Goal: Task Accomplishment & Management: Complete application form

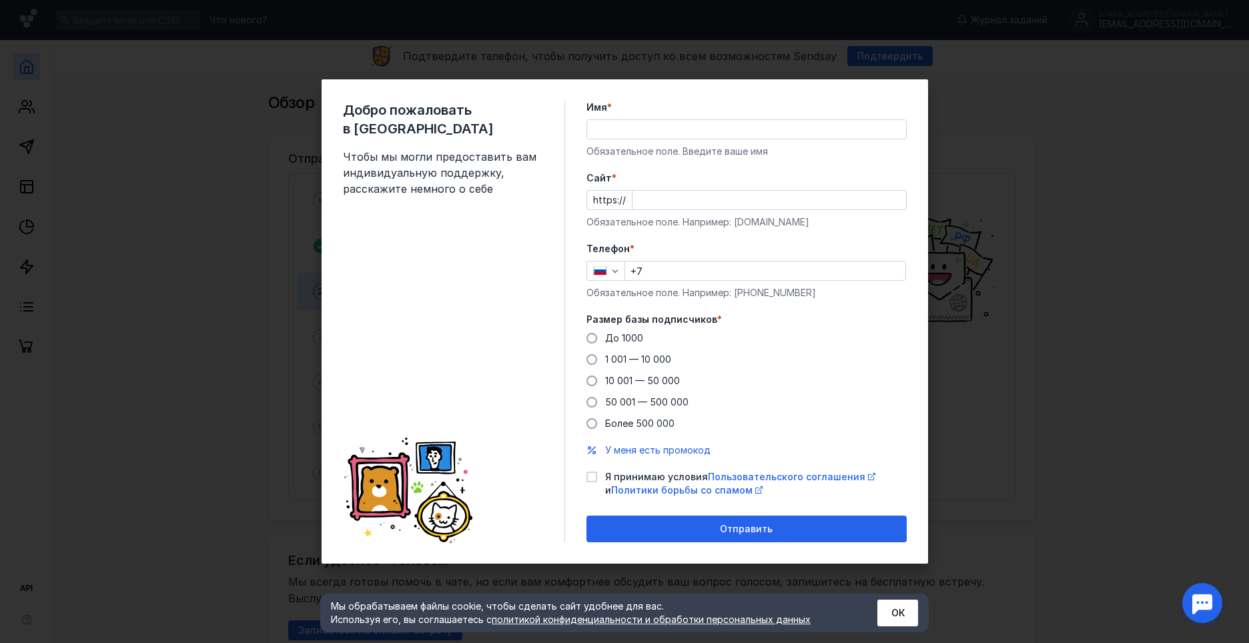
click at [644, 191] on input "Cайт *" at bounding box center [768, 200] width 273 height 19
paste input "[DOMAIN_NAME][URL][PERSON_NAME]"
type input "[DOMAIN_NAME][URL][PERSON_NAME]"
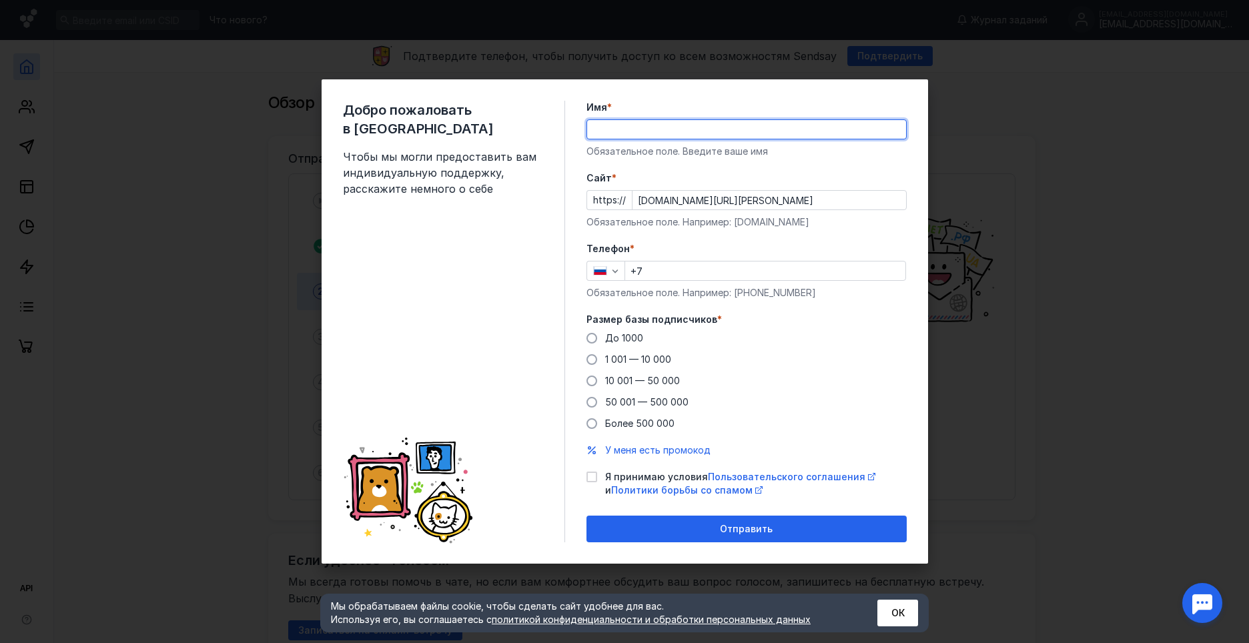
click at [624, 124] on input "Имя *" at bounding box center [746, 129] width 319 height 19
type input "[PERSON_NAME]"
type input "[PHONE_NUMBER]"
click at [595, 358] on span at bounding box center [591, 359] width 11 height 11
click at [0, 0] on input "1 001 — 10 000" at bounding box center [0, 0] width 0 height 0
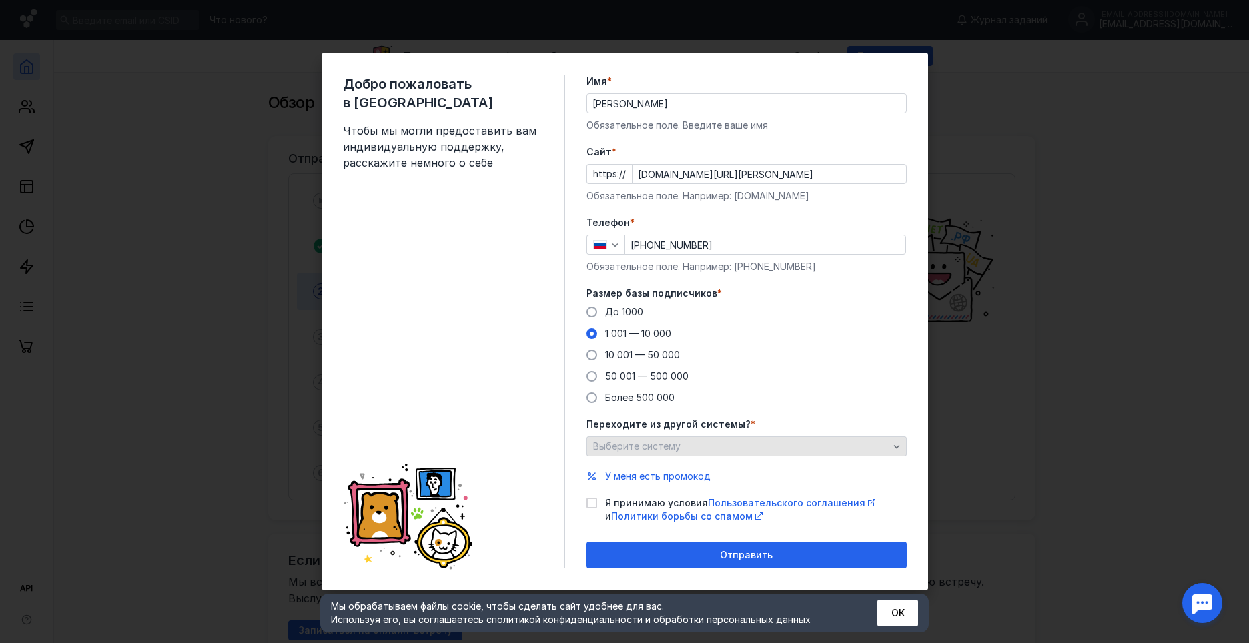
click at [765, 450] on div "Выберите систему" at bounding box center [741, 446] width 302 height 11
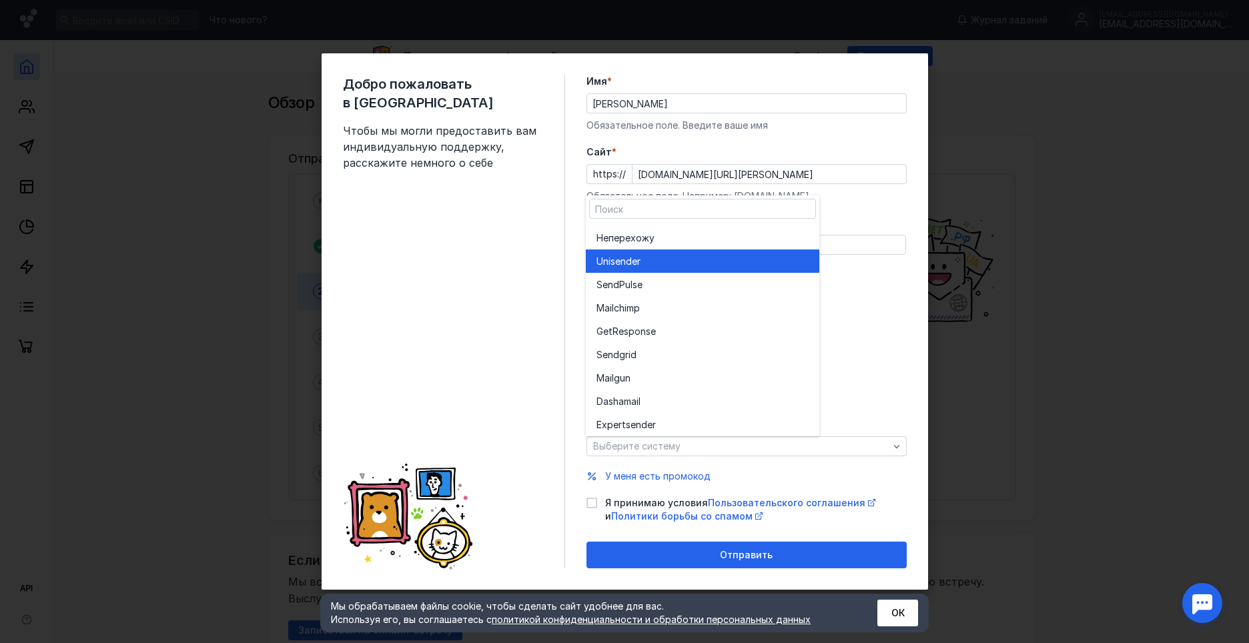
click at [742, 260] on div "Unisende r" at bounding box center [702, 261] width 212 height 13
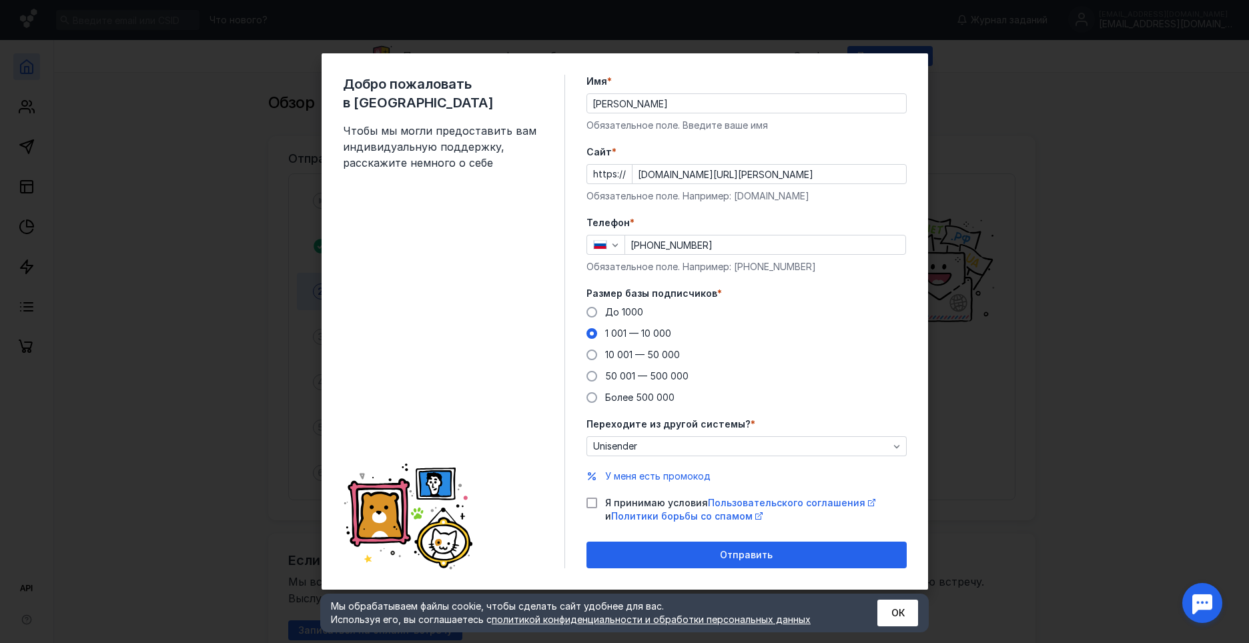
click at [592, 503] on icon at bounding box center [591, 503] width 6 height 5
click at [592, 503] on input "Я принимаю условия Пользовательского соглашения и Политики борьбы со спамом" at bounding box center [590, 500] width 9 height 9
checkbox input "true"
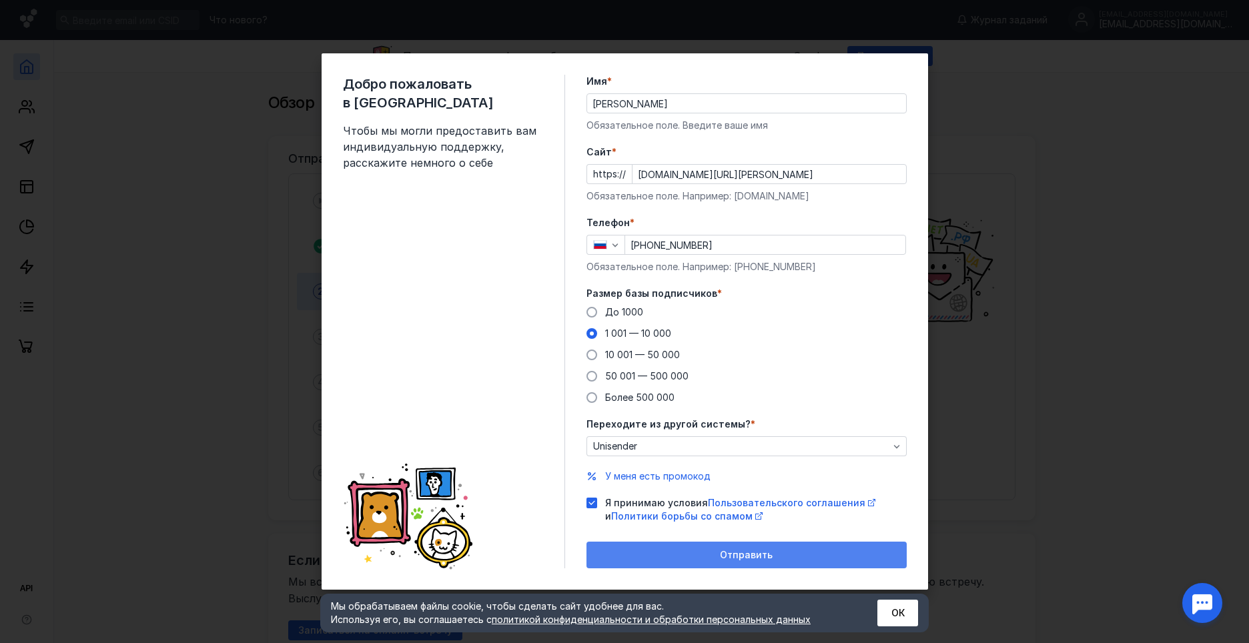
click at [720, 553] on div "Отправить" at bounding box center [746, 555] width 307 height 11
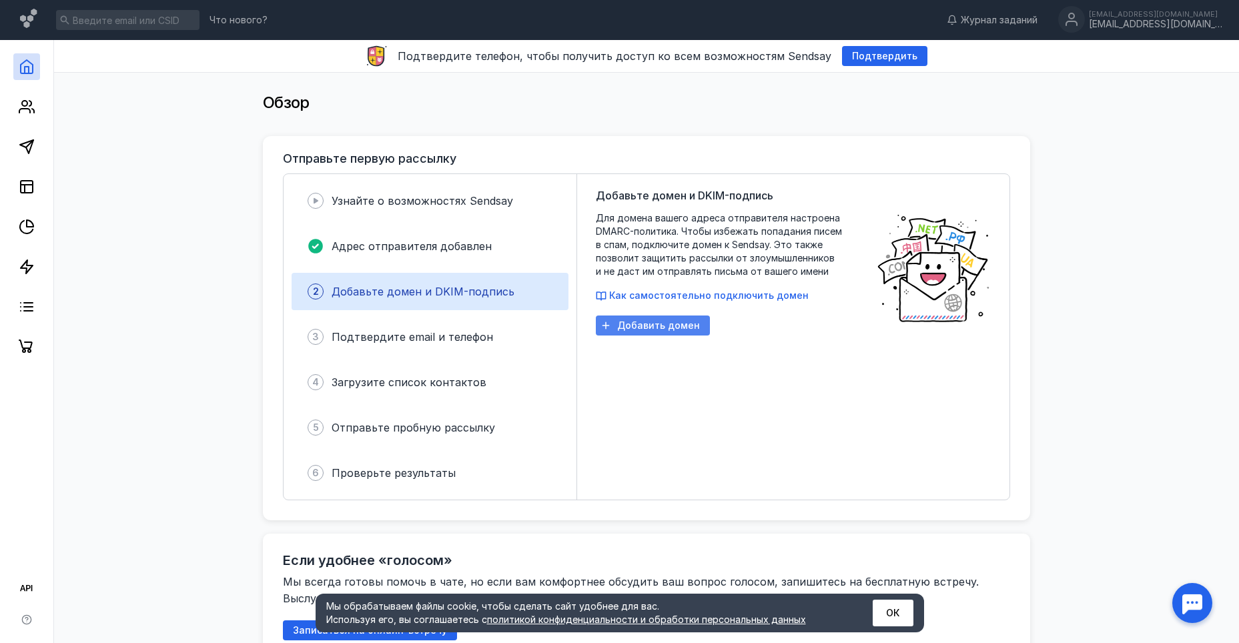
click at [642, 325] on span "Добавить домен" at bounding box center [658, 325] width 83 height 11
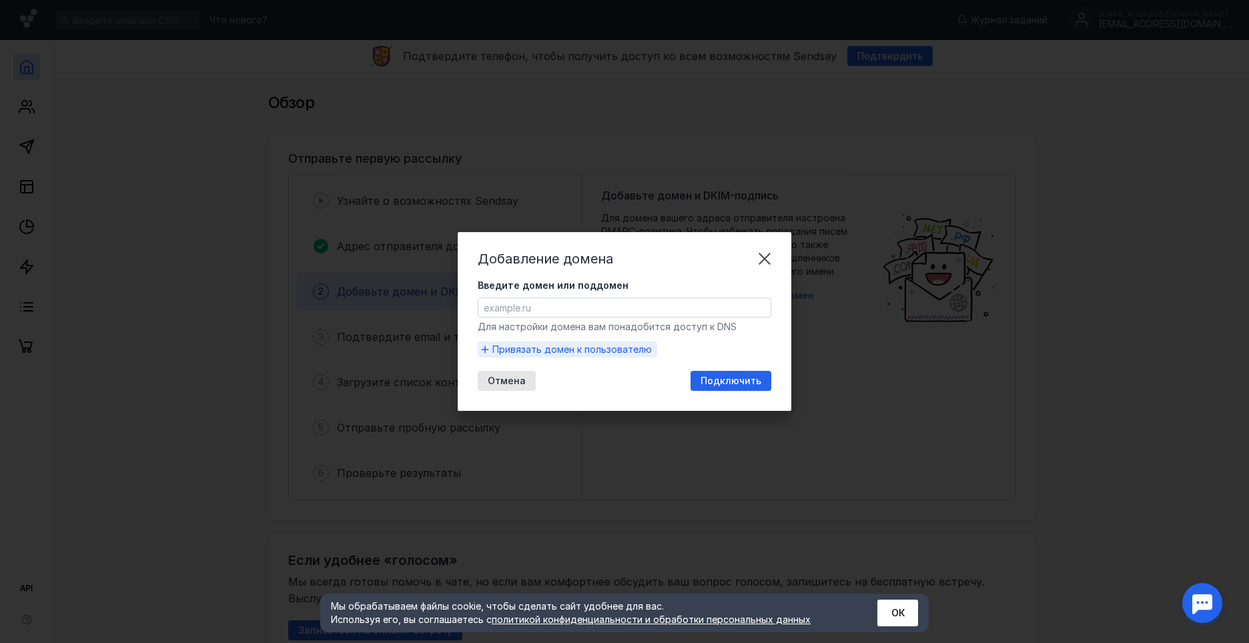
click at [588, 346] on span "Привязать домен к пользователю" at bounding box center [571, 349] width 159 height 13
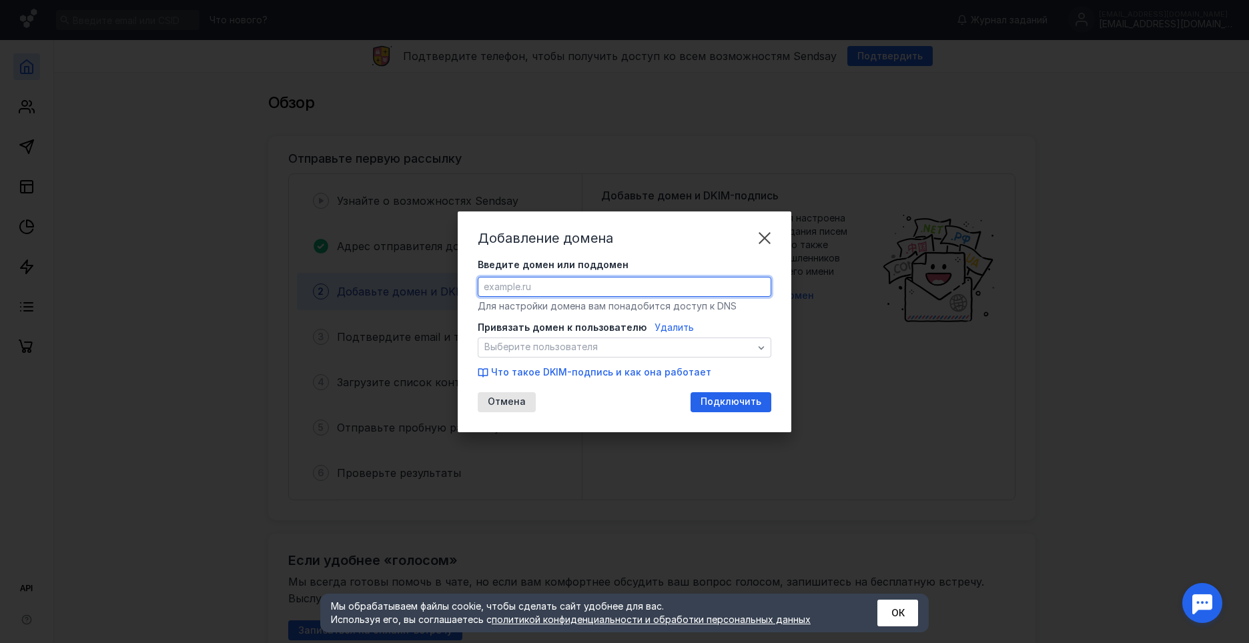
click at [708, 282] on input "Введите домен или поддомен" at bounding box center [624, 286] width 292 height 19
click at [679, 261] on label "Введите домен или поддомен" at bounding box center [624, 264] width 293 height 13
click at [679, 277] on input "Введите домен или поддомен" at bounding box center [624, 286] width 292 height 19
click at [672, 241] on div "Добавление домена" at bounding box center [624, 237] width 293 height 13
click at [760, 351] on icon "button" at bounding box center [761, 347] width 11 height 11
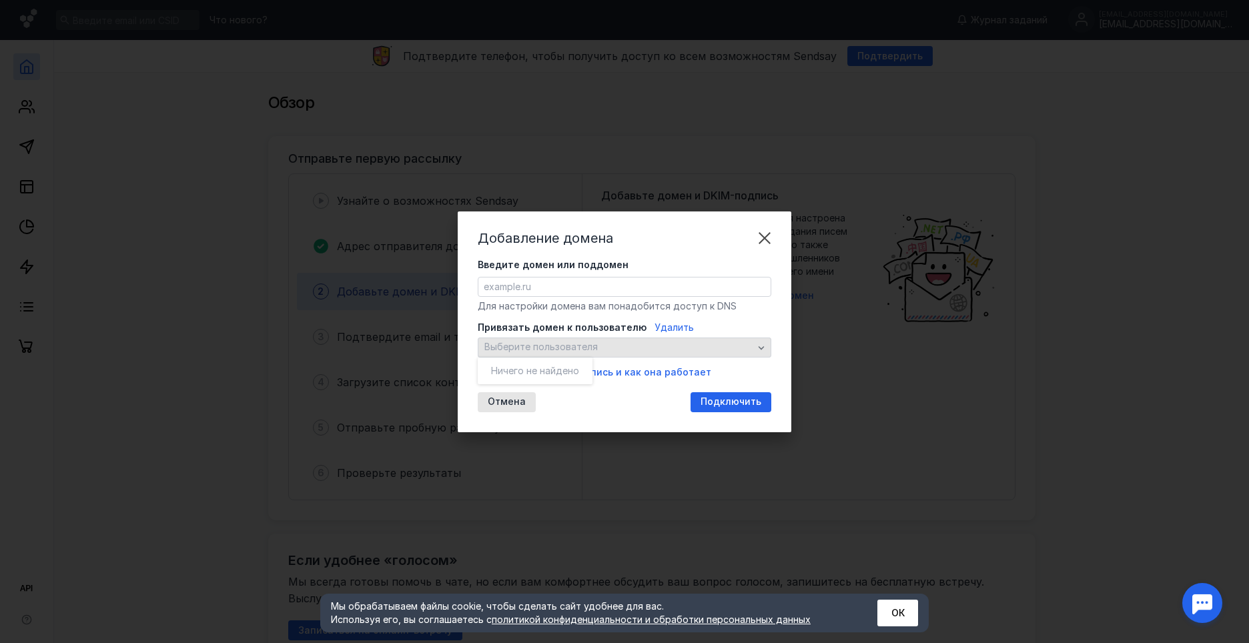
click at [760, 351] on icon "button" at bounding box center [761, 347] width 11 height 11
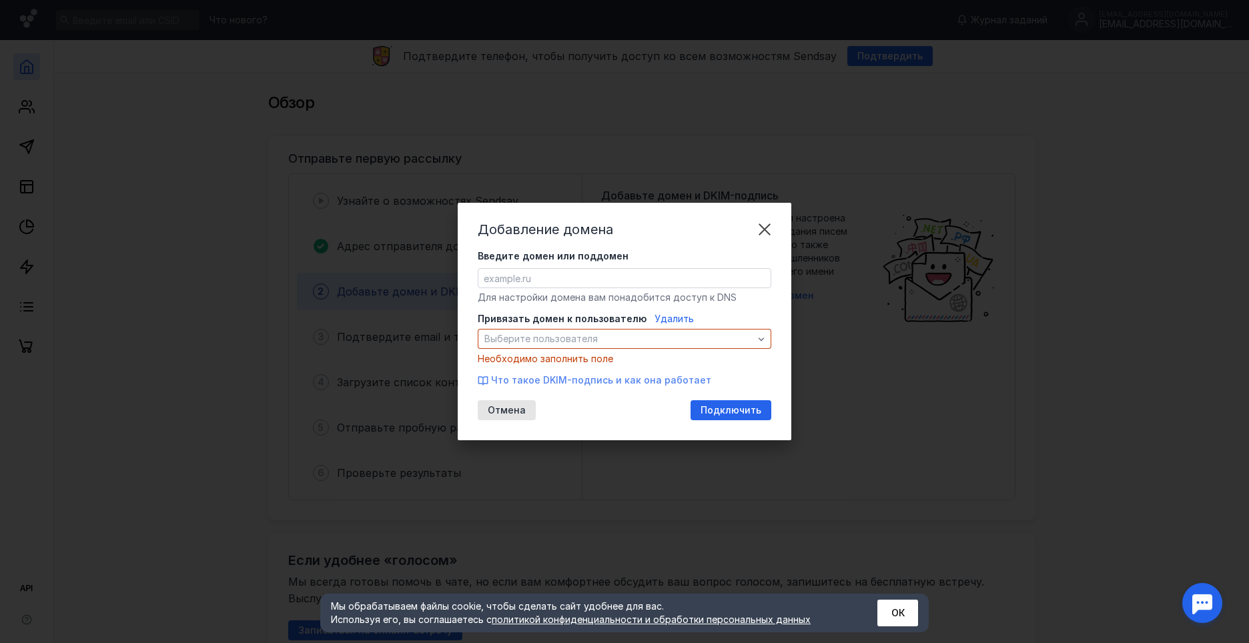
click at [613, 372] on div "Привязать домен к пользователю Удалить Выберите пользователя Необходимо заполни…" at bounding box center [624, 349] width 293 height 75
click at [601, 382] on span "Что такое DKIM-подпись и как она работает" at bounding box center [601, 379] width 220 height 11
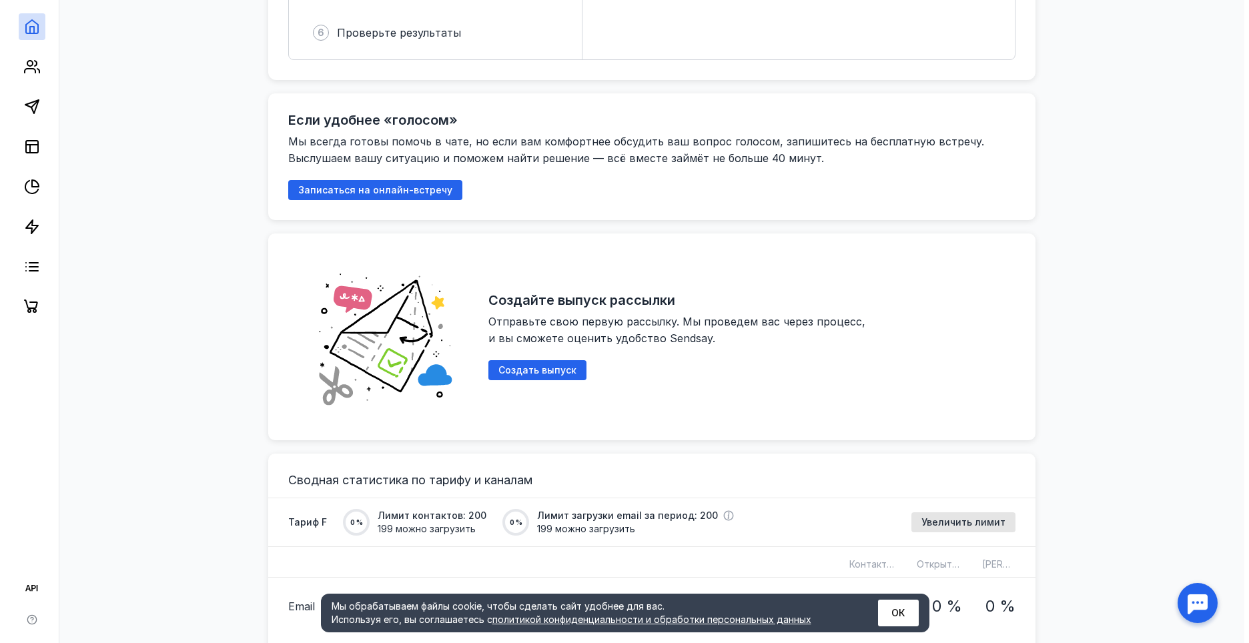
scroll to position [467, 0]
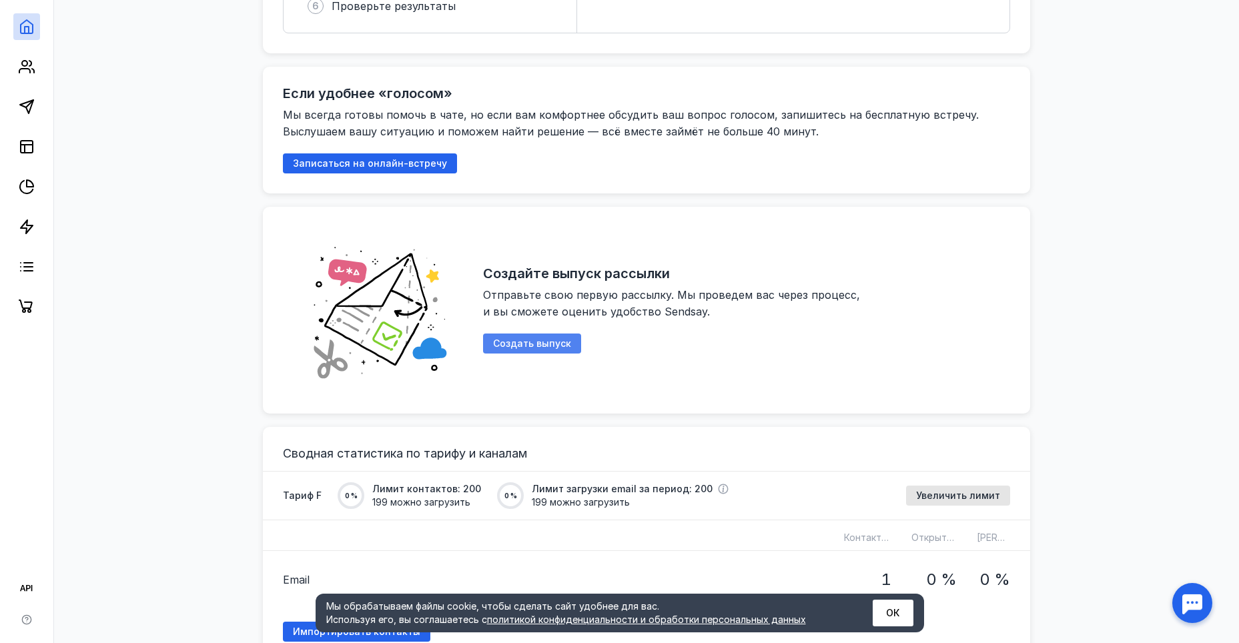
click at [538, 342] on span "Создать выпуск" at bounding box center [532, 343] width 78 height 11
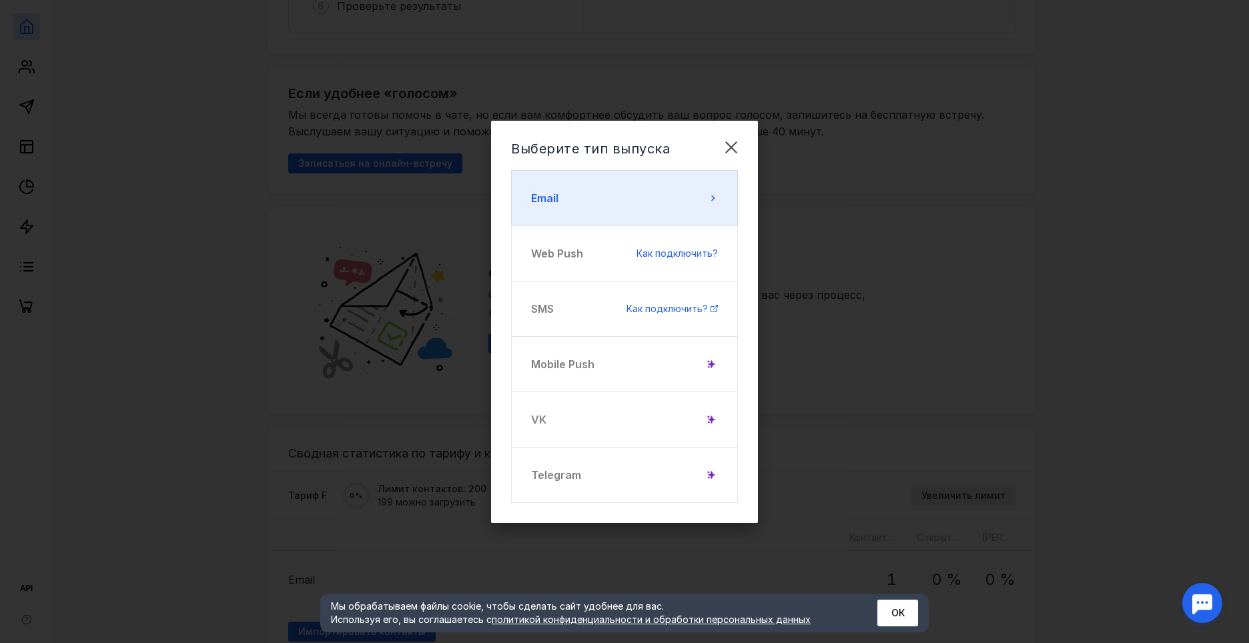
click at [691, 194] on button "Email" at bounding box center [624, 198] width 227 height 56
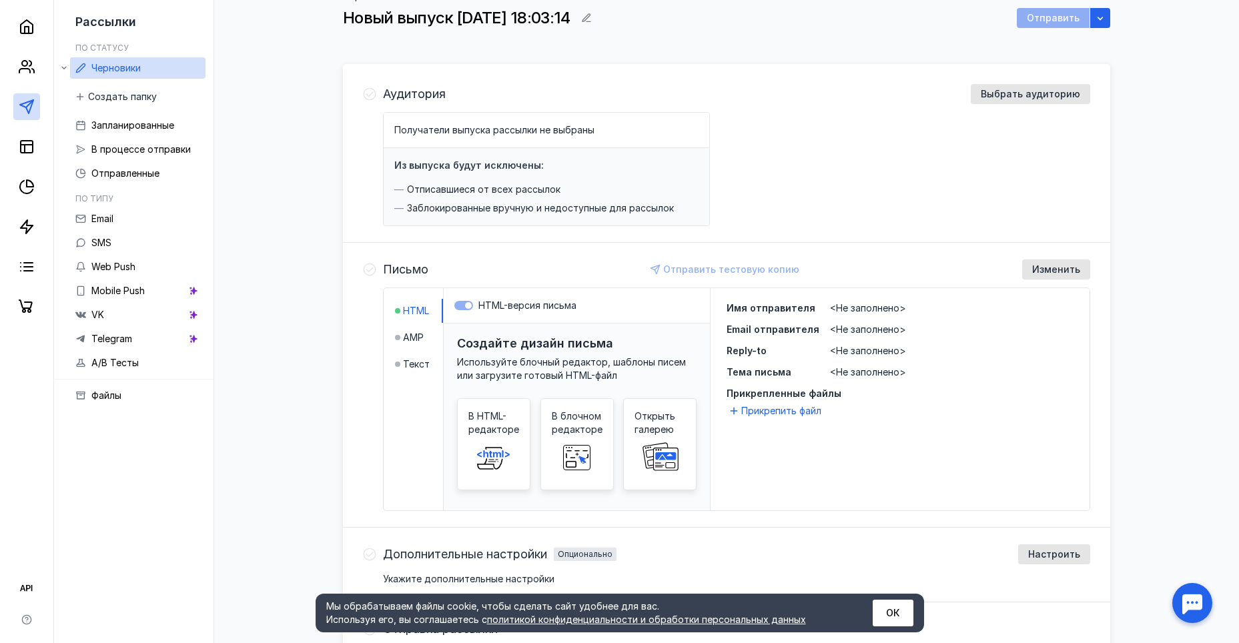
scroll to position [67, 0]
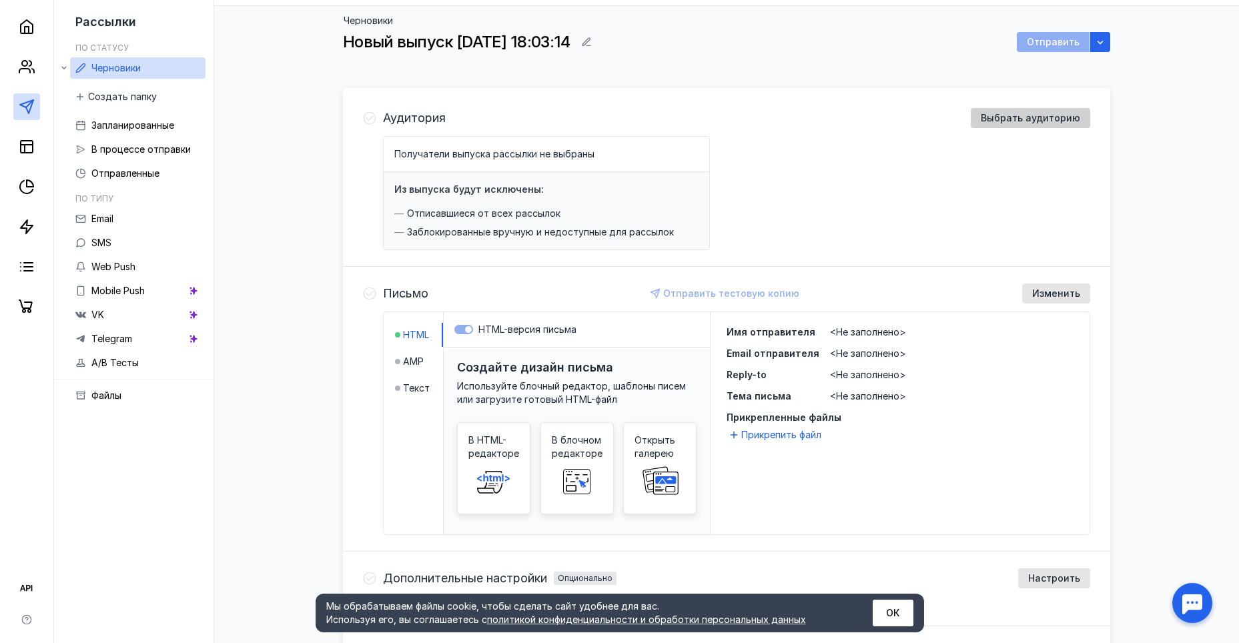
click at [1027, 118] on span "Выбрать аудиторию" at bounding box center [1029, 118] width 99 height 11
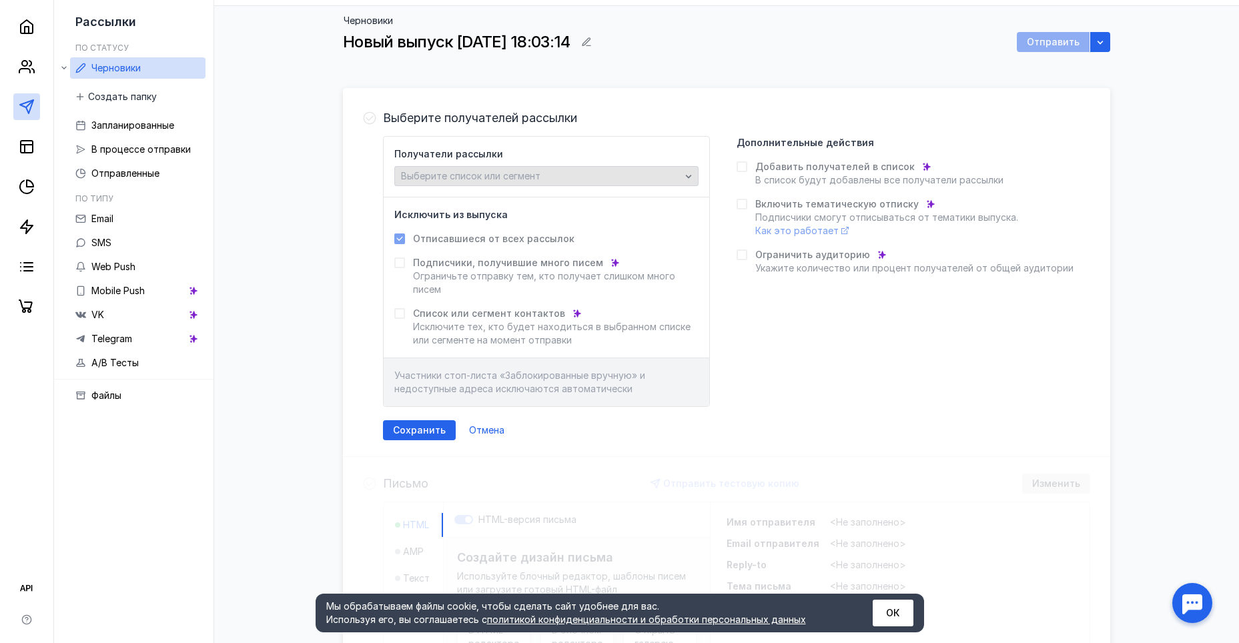
click at [568, 178] on div "Выберите список или сегмент" at bounding box center [541, 176] width 286 height 11
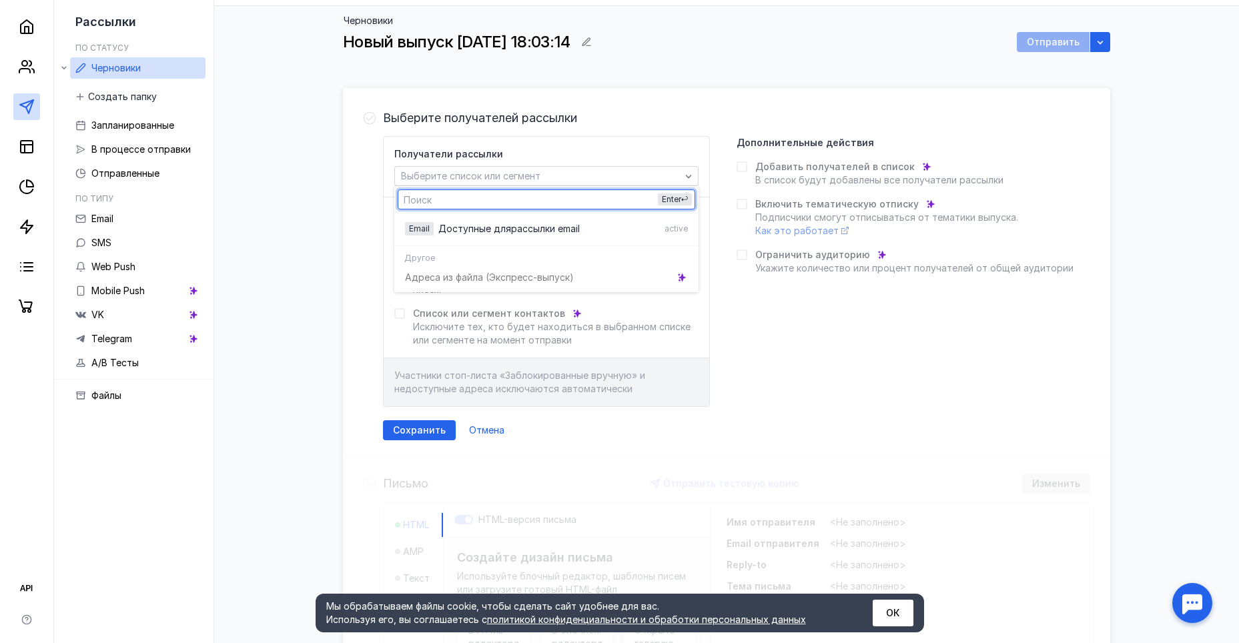
click at [797, 314] on div "Получатели рассылки Выберите список или сегмент Исключить из выпуска Отписавшие…" at bounding box center [736, 271] width 707 height 271
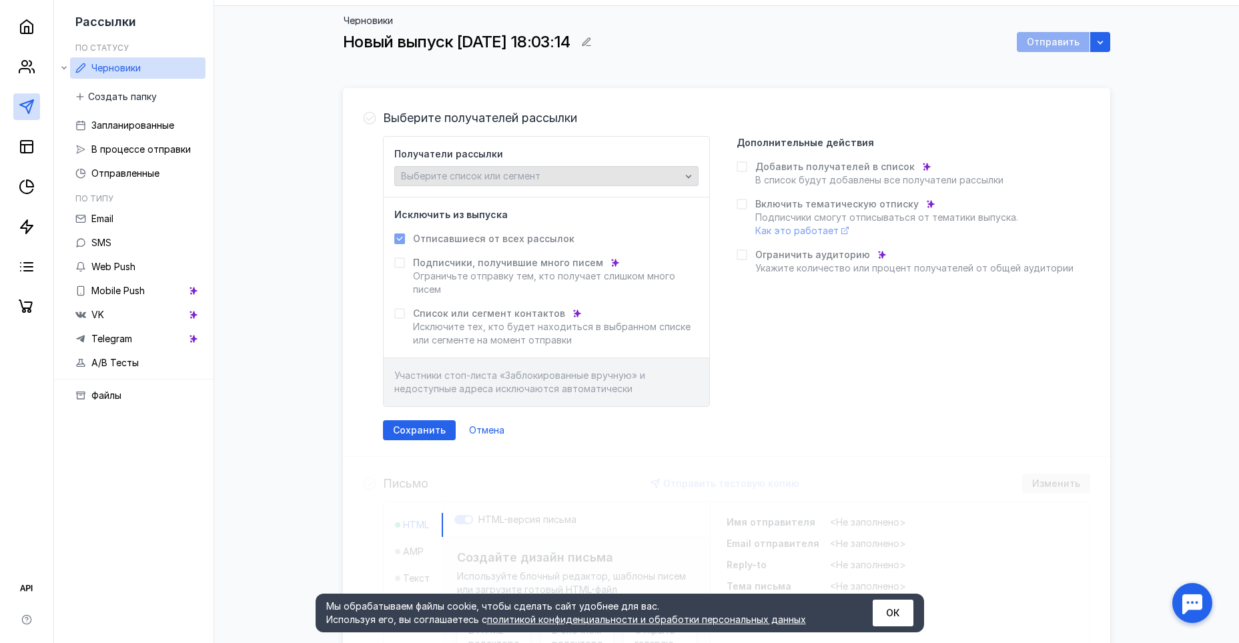
click at [548, 175] on div "Выберите список или сегмент" at bounding box center [541, 176] width 286 height 11
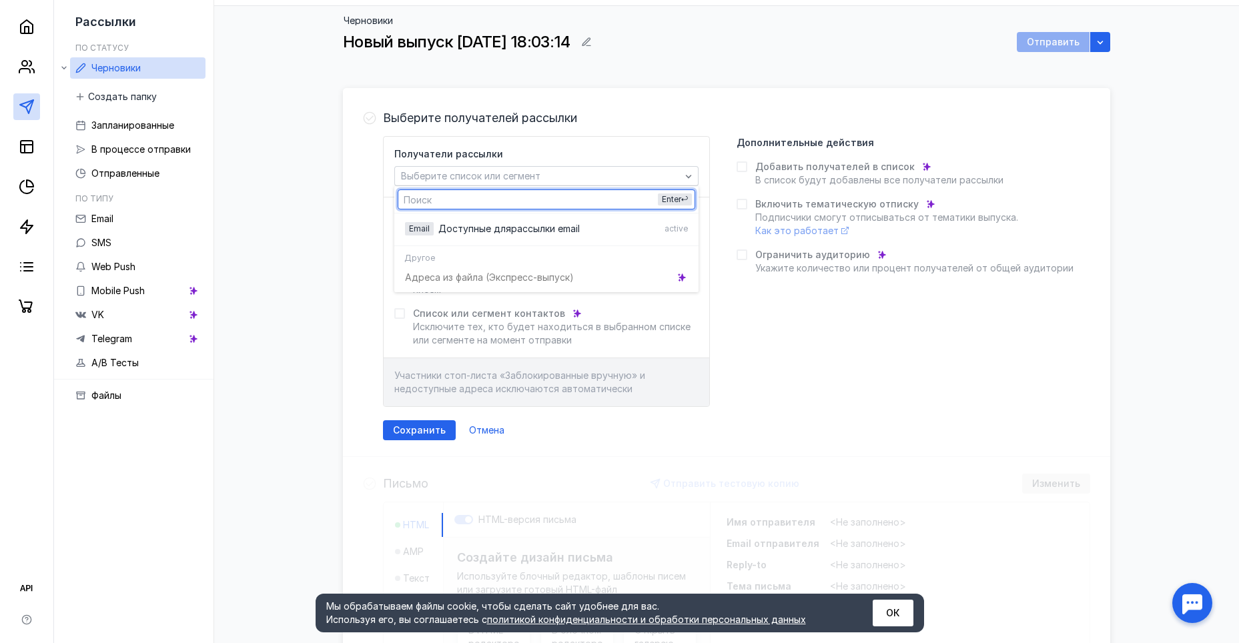
click at [620, 266] on div "Адреса из файла (Э кспресс-выпуск)" at bounding box center [546, 276] width 304 height 23
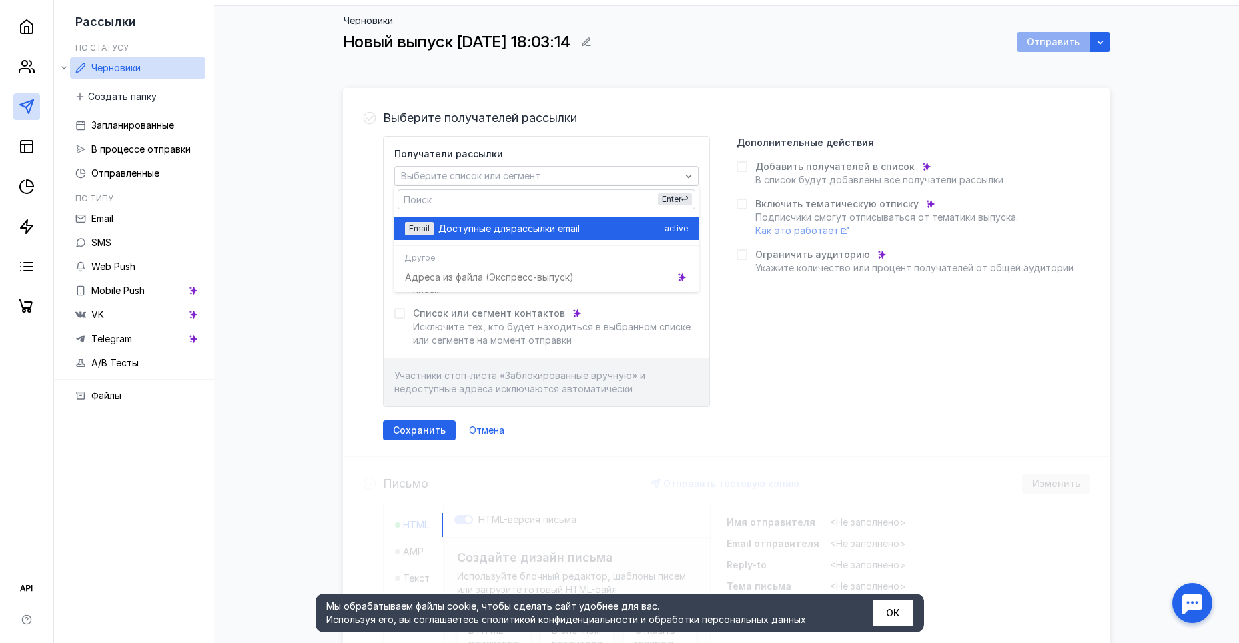
click at [644, 223] on div "Доступные для рассылки email" at bounding box center [548, 228] width 221 height 13
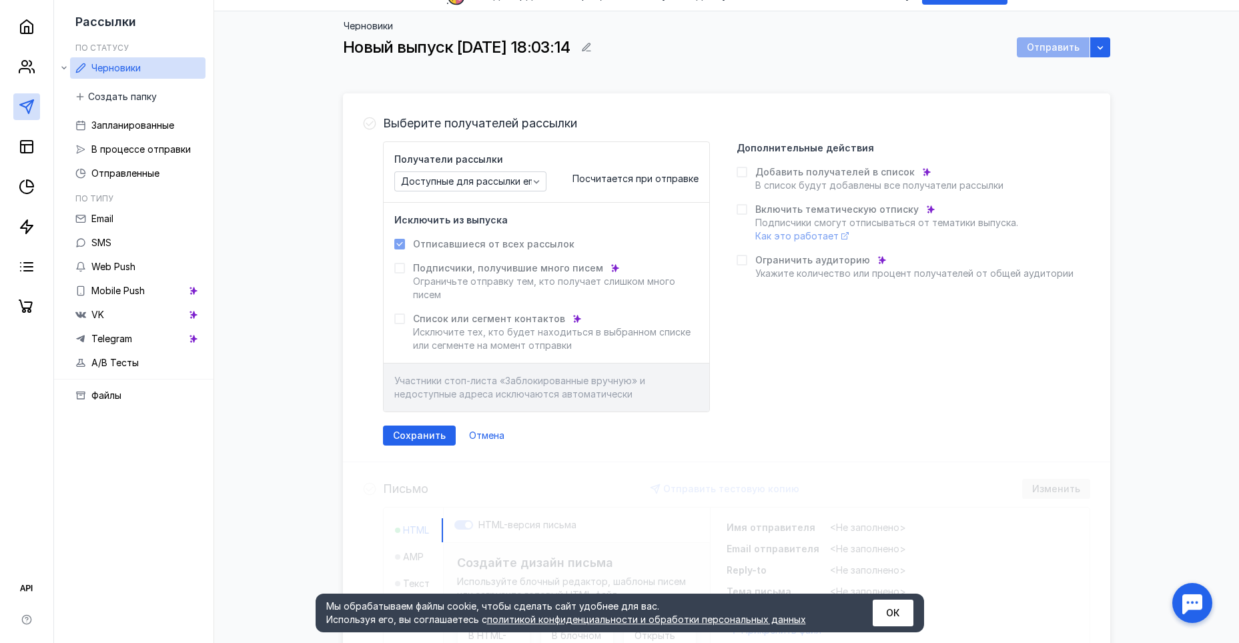
scroll to position [46, 0]
